Goal: Transaction & Acquisition: Purchase product/service

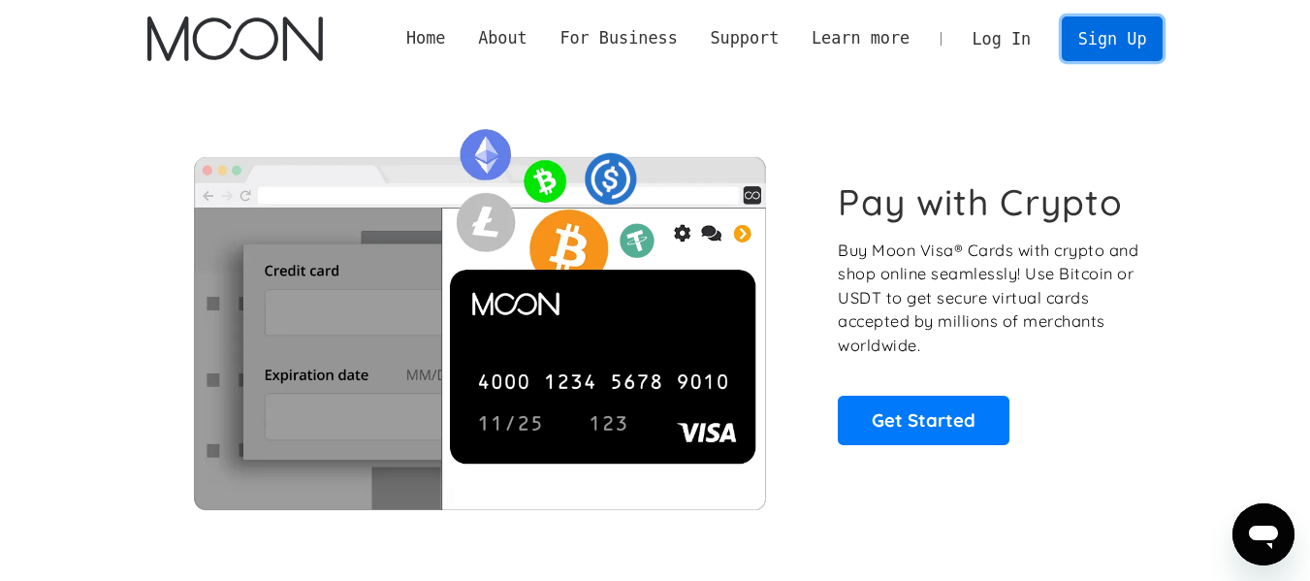
click at [1123, 51] on link "Sign Up" at bounding box center [1112, 38] width 101 height 44
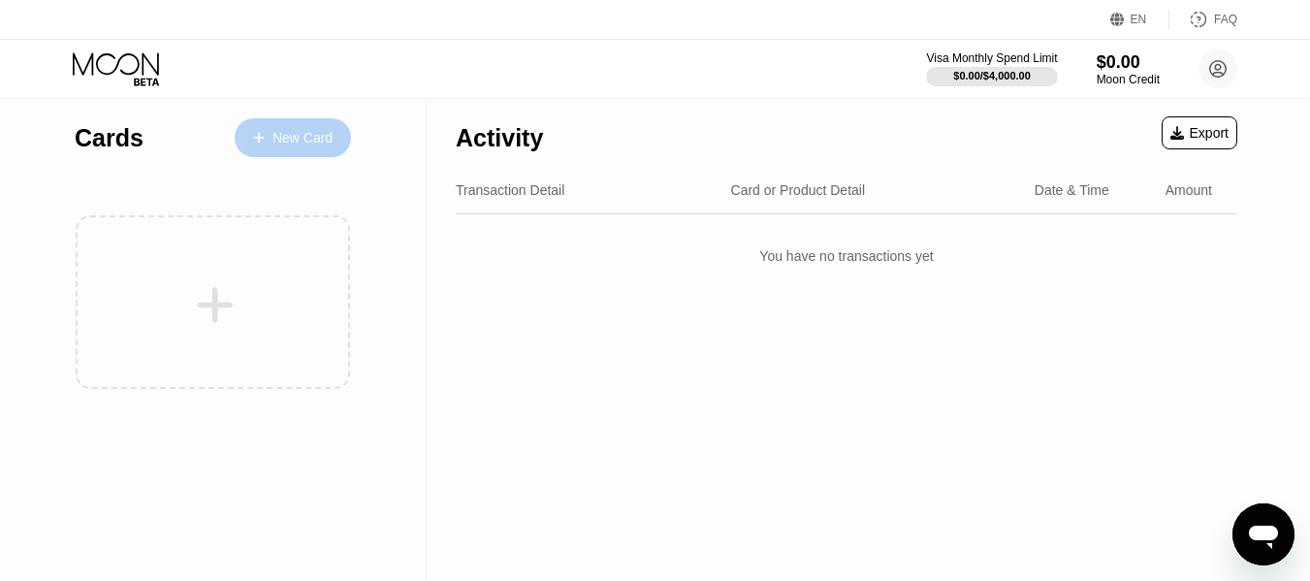
click at [319, 140] on div "New Card" at bounding box center [302, 138] width 60 height 16
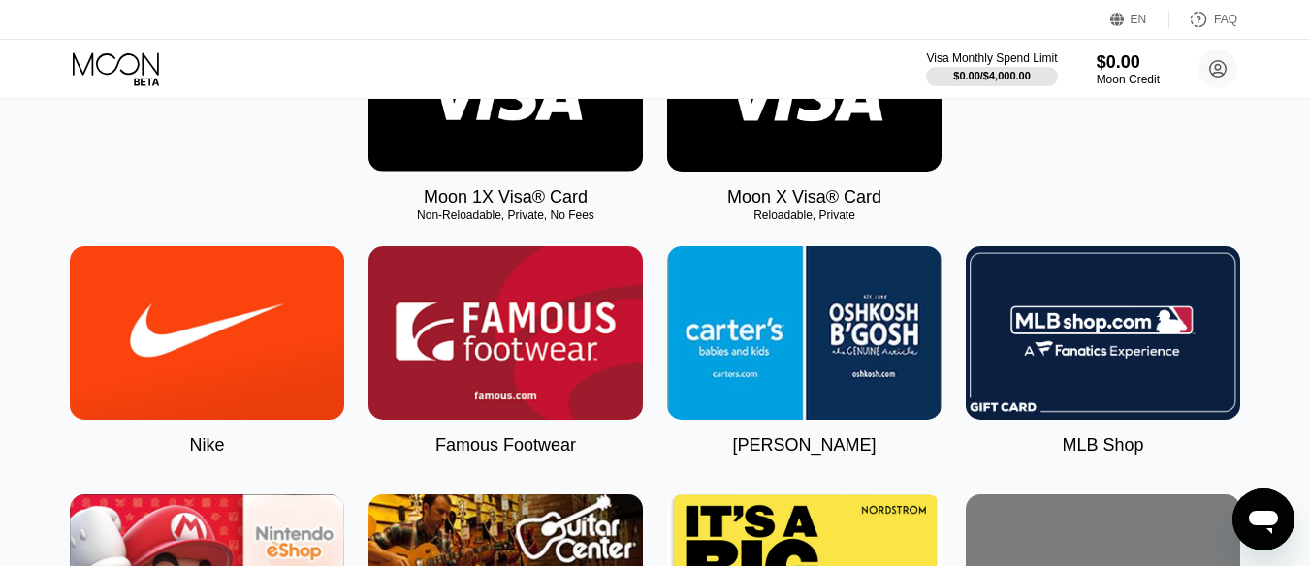
scroll to position [239, 0]
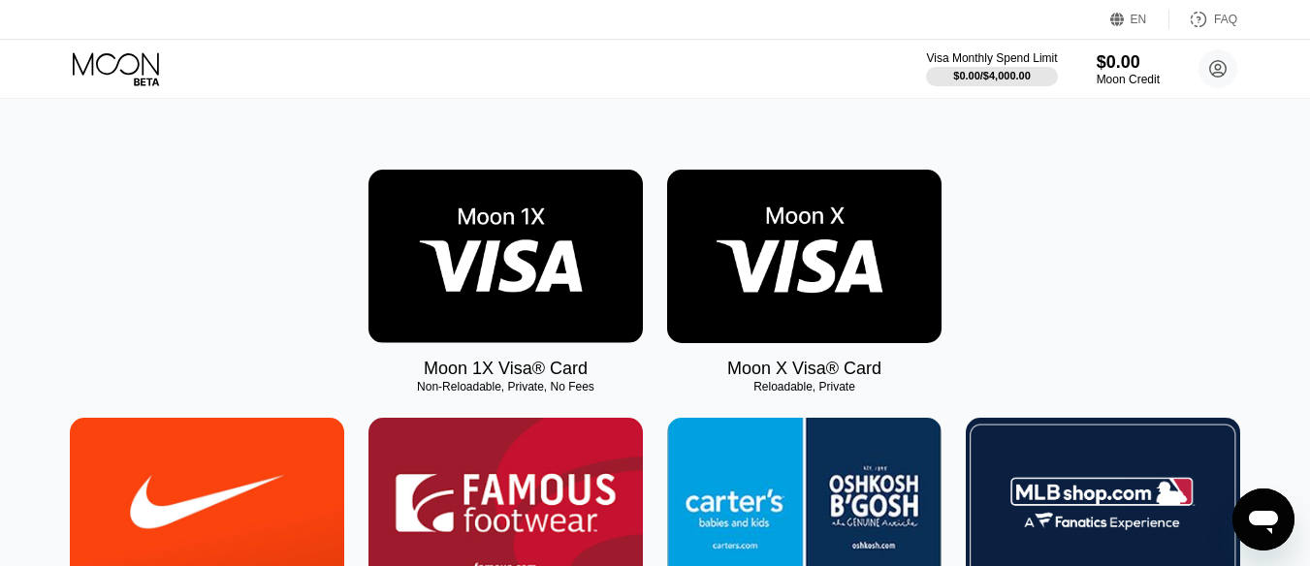
click at [586, 240] on img at bounding box center [505, 257] width 274 height 174
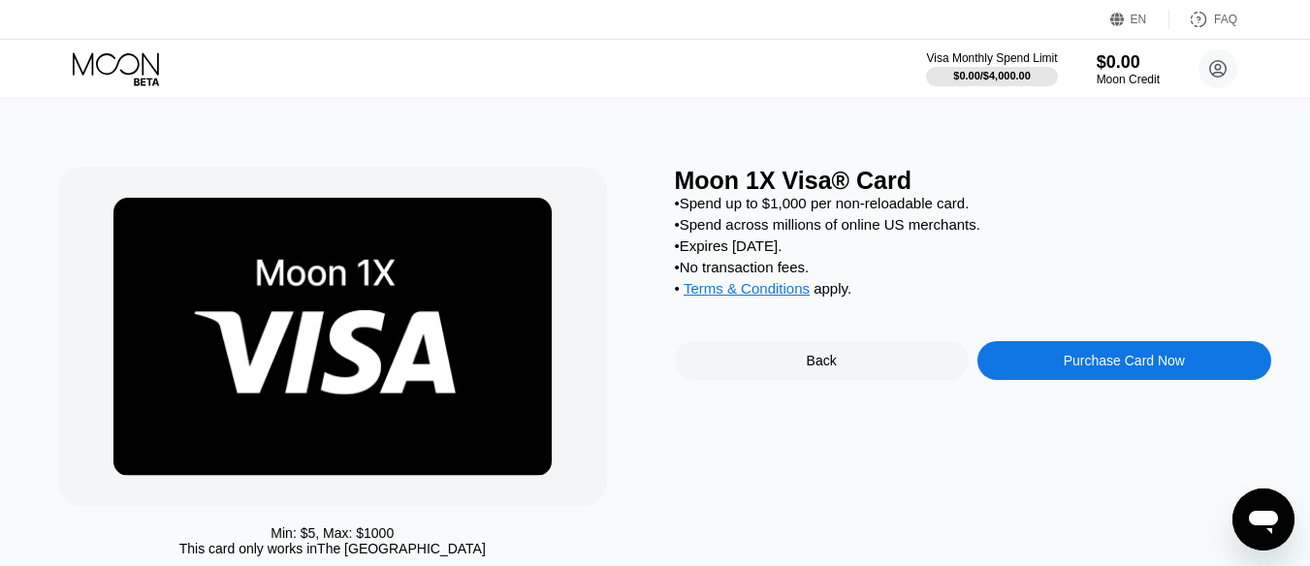
scroll to position [67, 0]
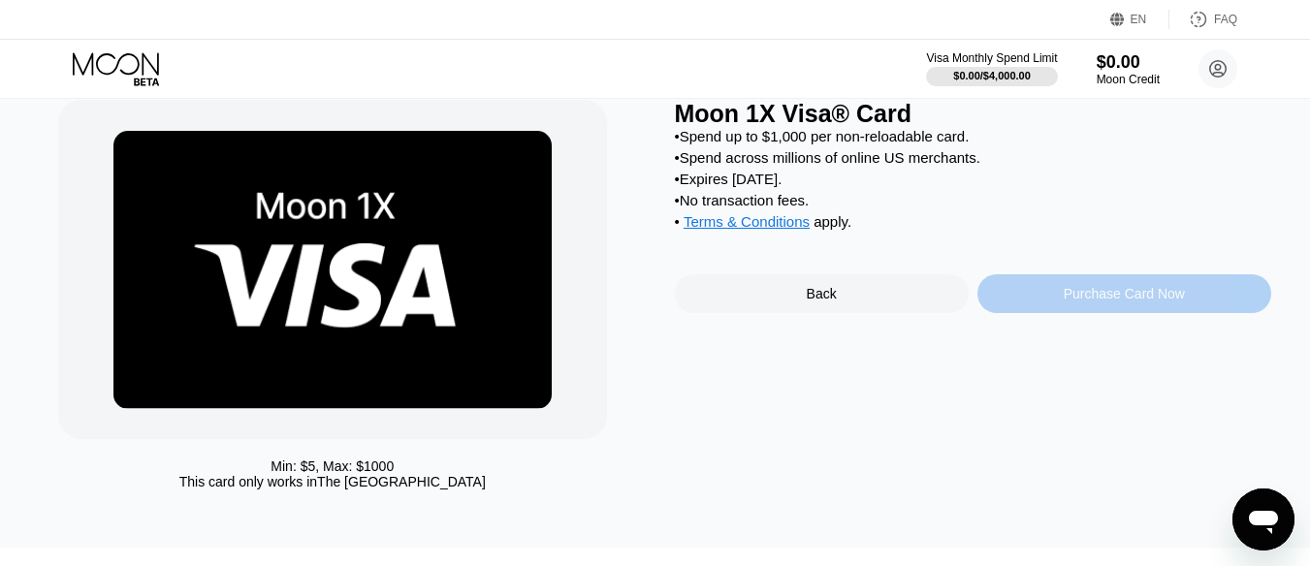
click at [1139, 302] on div "Purchase Card Now" at bounding box center [1124, 294] width 121 height 16
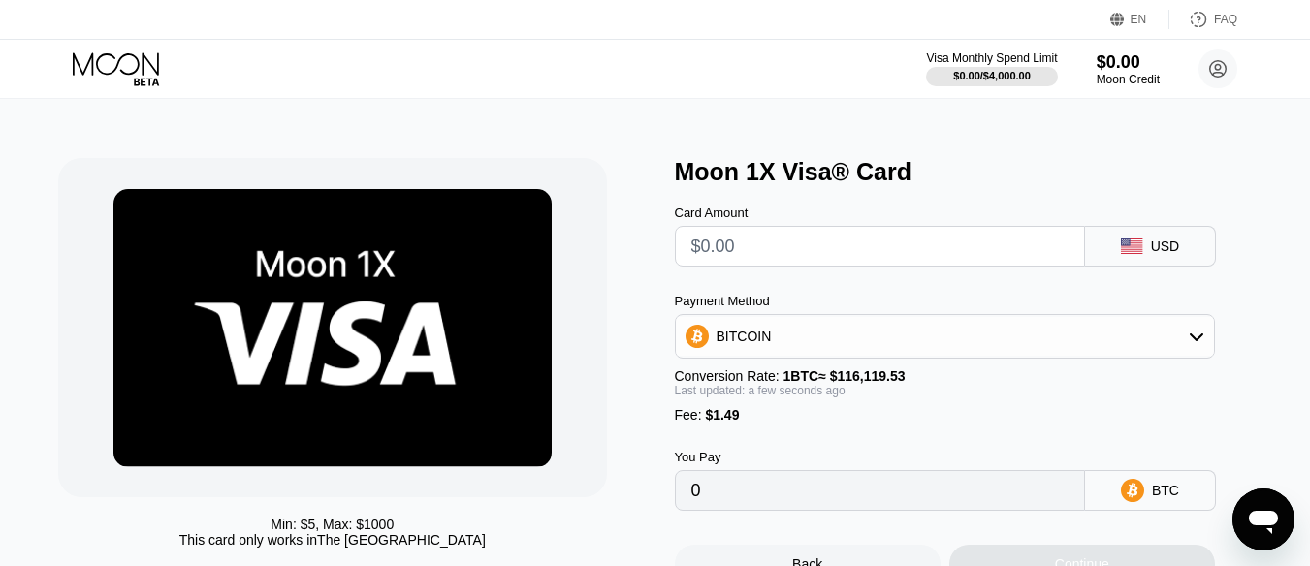
scroll to position [0, 0]
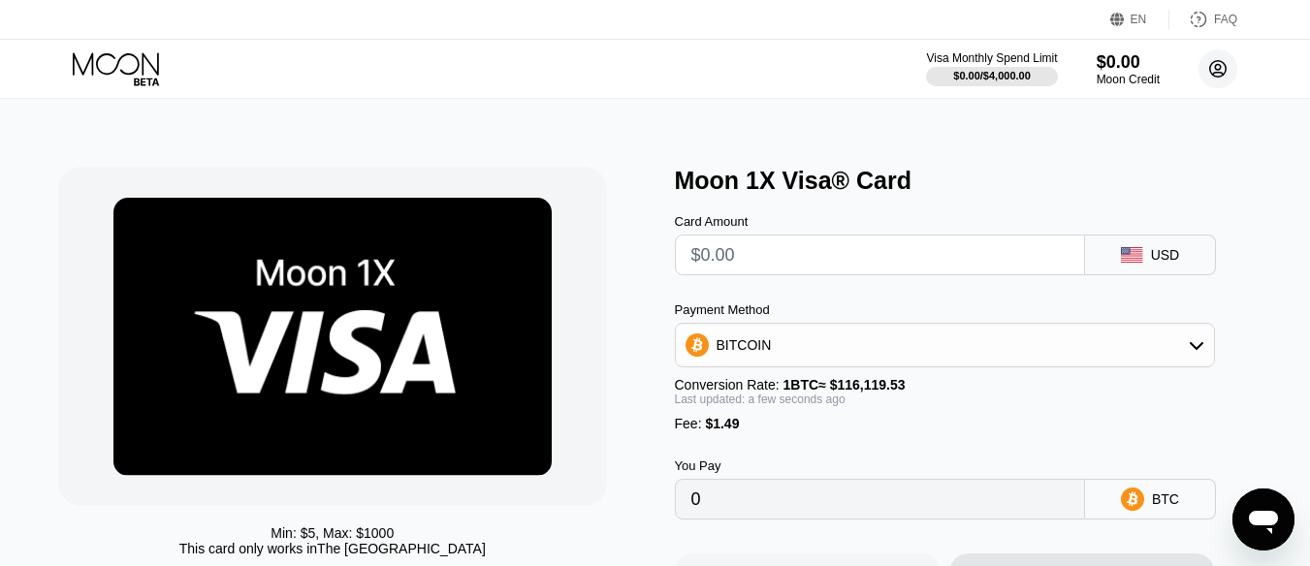
click at [1222, 74] on icon at bounding box center [1218, 69] width 11 height 11
